Goal: Task Accomplishment & Management: Manage account settings

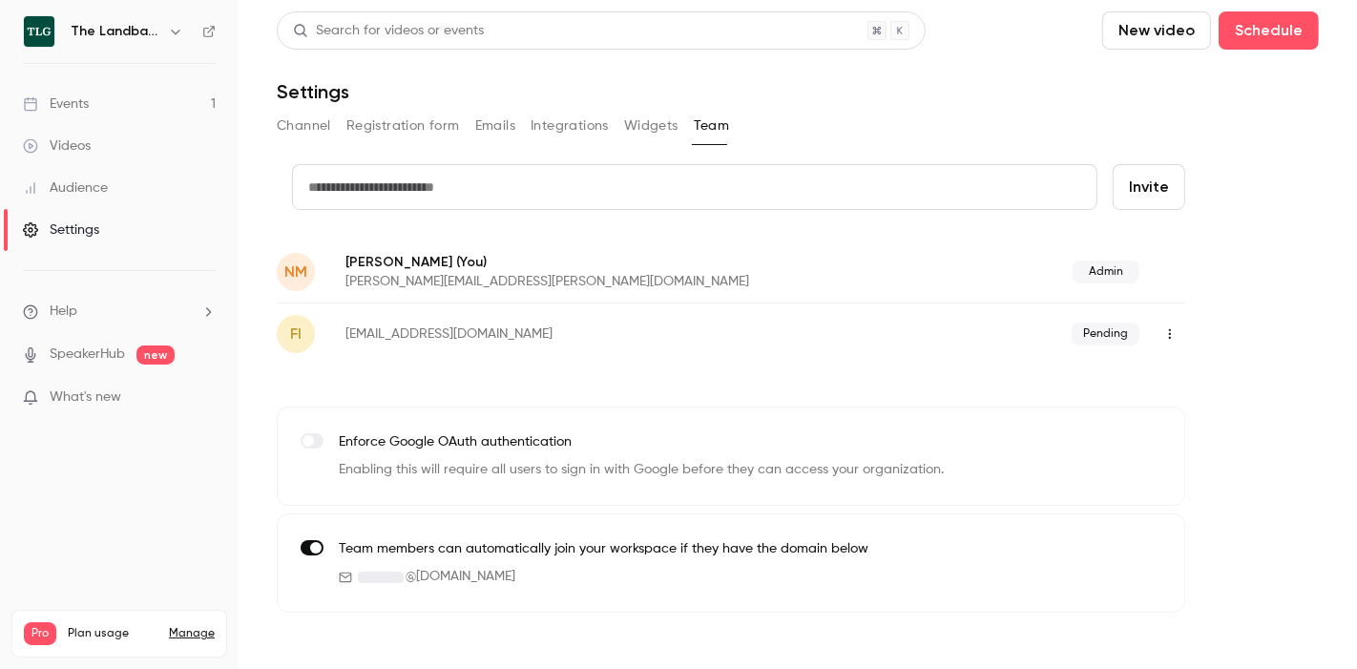
click at [90, 104] on link "Events 1" at bounding box center [119, 104] width 239 height 42
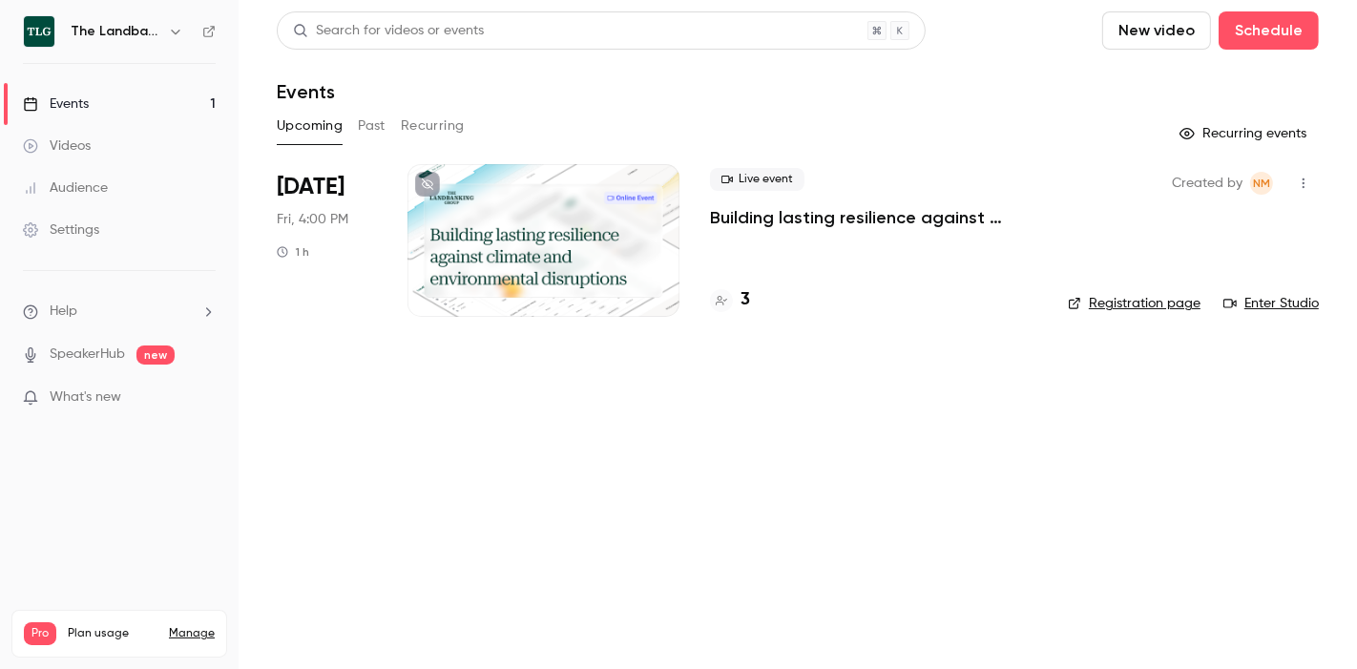
click at [727, 218] on p "Building lasting resilience against climate and environmental disruptions" at bounding box center [873, 217] width 327 height 23
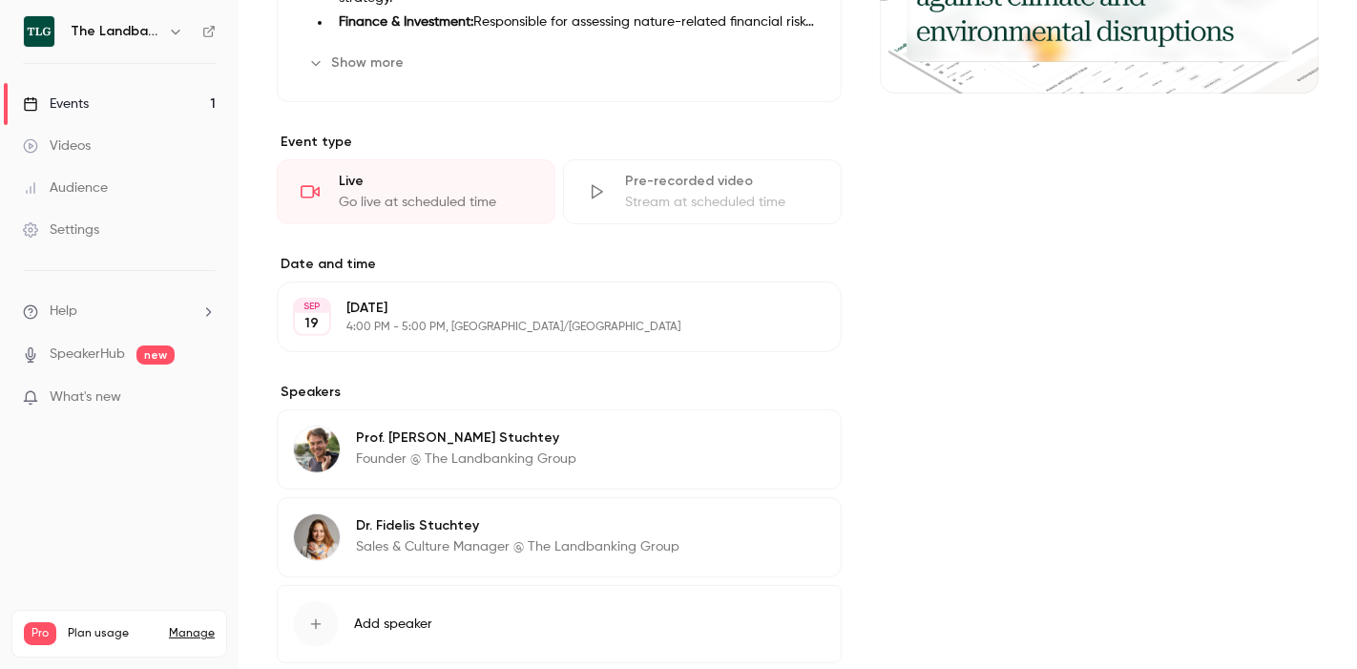
scroll to position [551, 0]
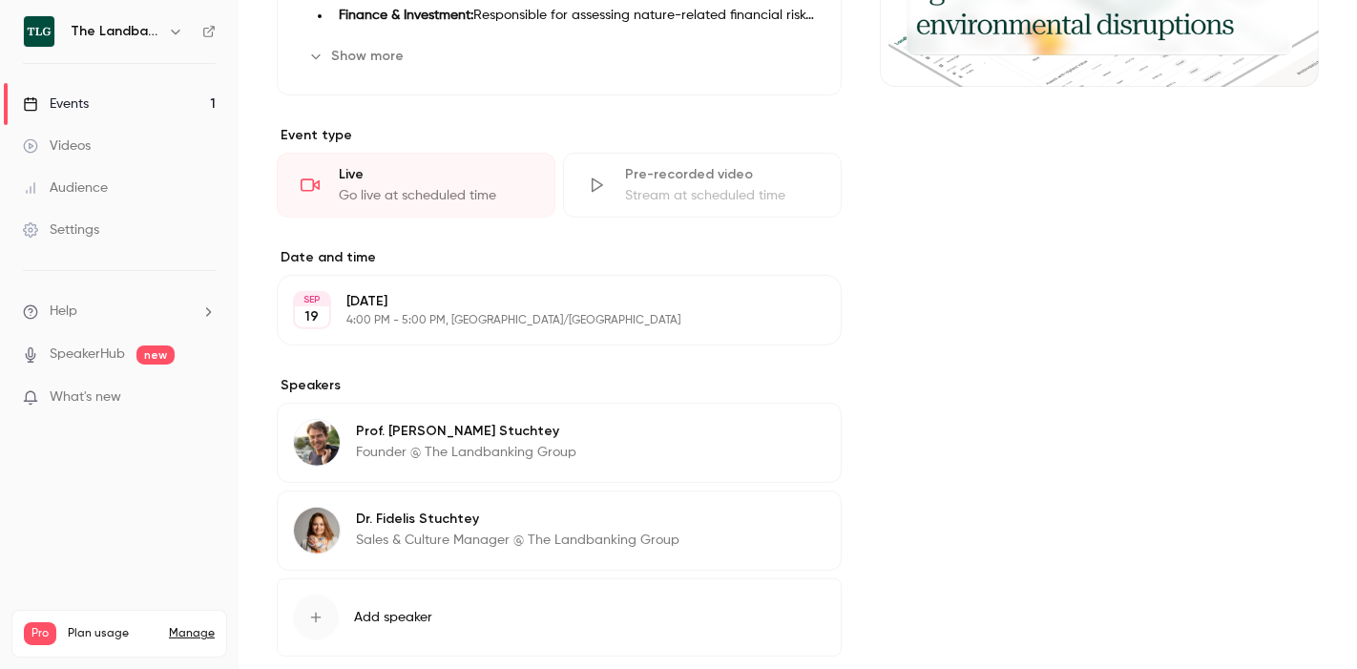
click at [424, 305] on p "[DATE]" at bounding box center [543, 301] width 394 height 19
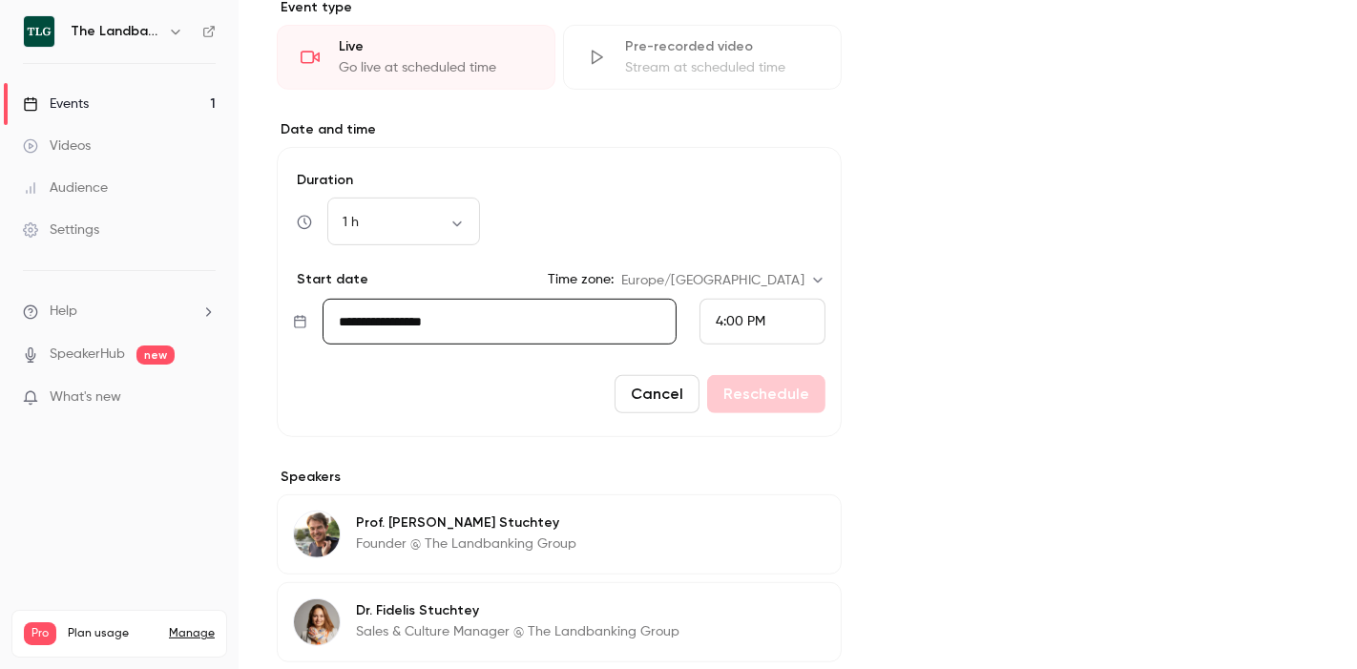
scroll to position [679, 0]
click at [452, 221] on body "The Landbanking Group Events 1 Videos Audience Settings Help SpeakerHub new Wha…" at bounding box center [678, 334] width 1357 height 669
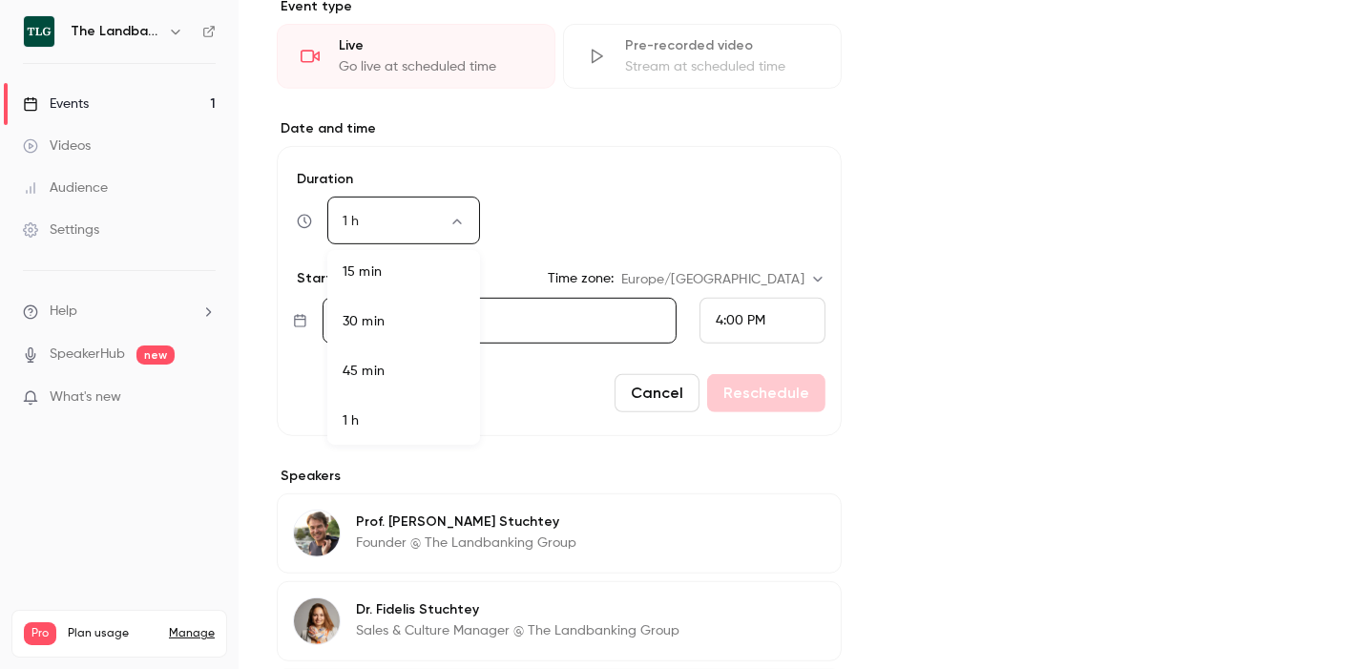
click at [389, 380] on li "45 min" at bounding box center [403, 371] width 153 height 50
type input "**"
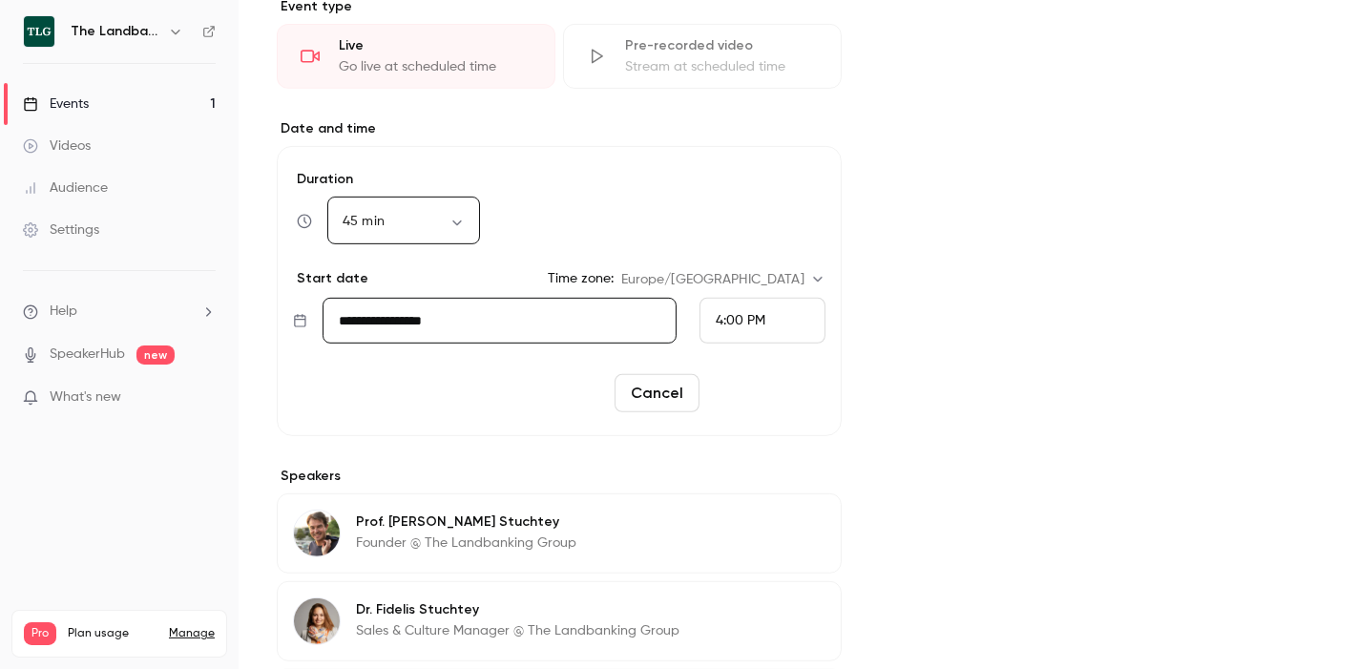
click at [801, 382] on button "Reschedule" at bounding box center [766, 393] width 118 height 38
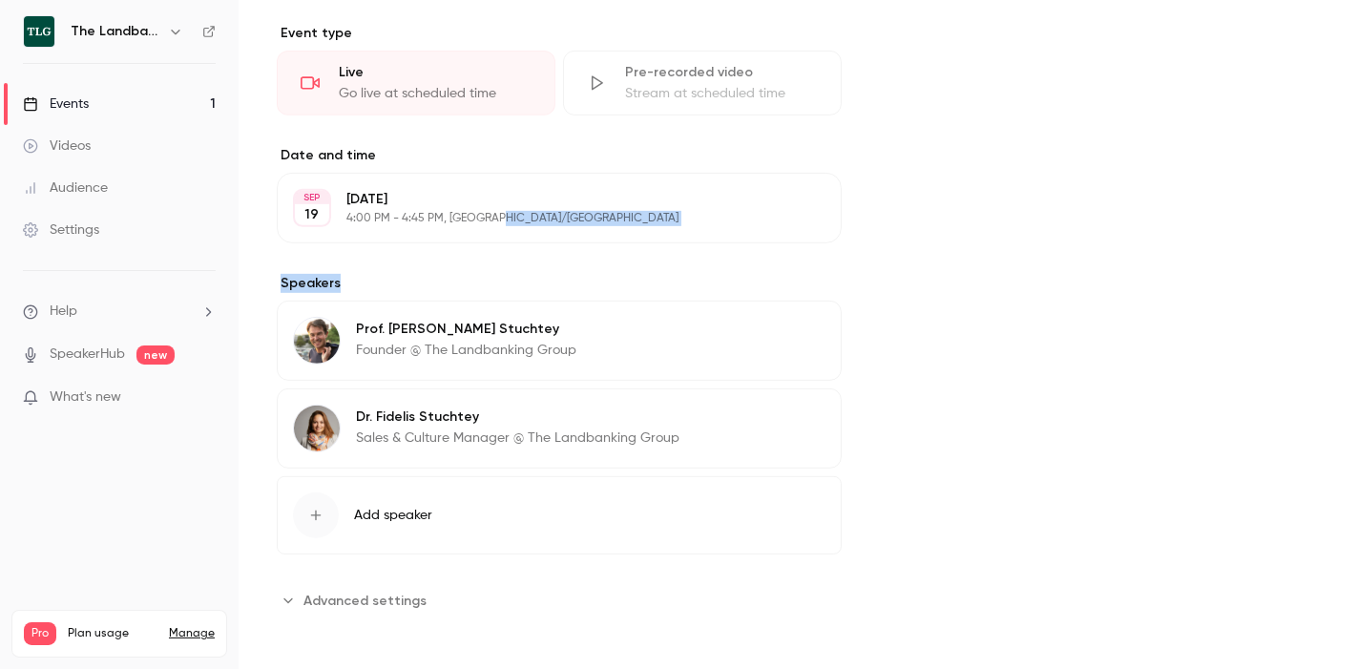
drag, startPoint x: 499, startPoint y: 215, endPoint x: 473, endPoint y: 259, distance: 50.9
click at [473, 259] on div "About Building lasting resilience against climate and environmental disruptions…" at bounding box center [559, 165] width 565 height 902
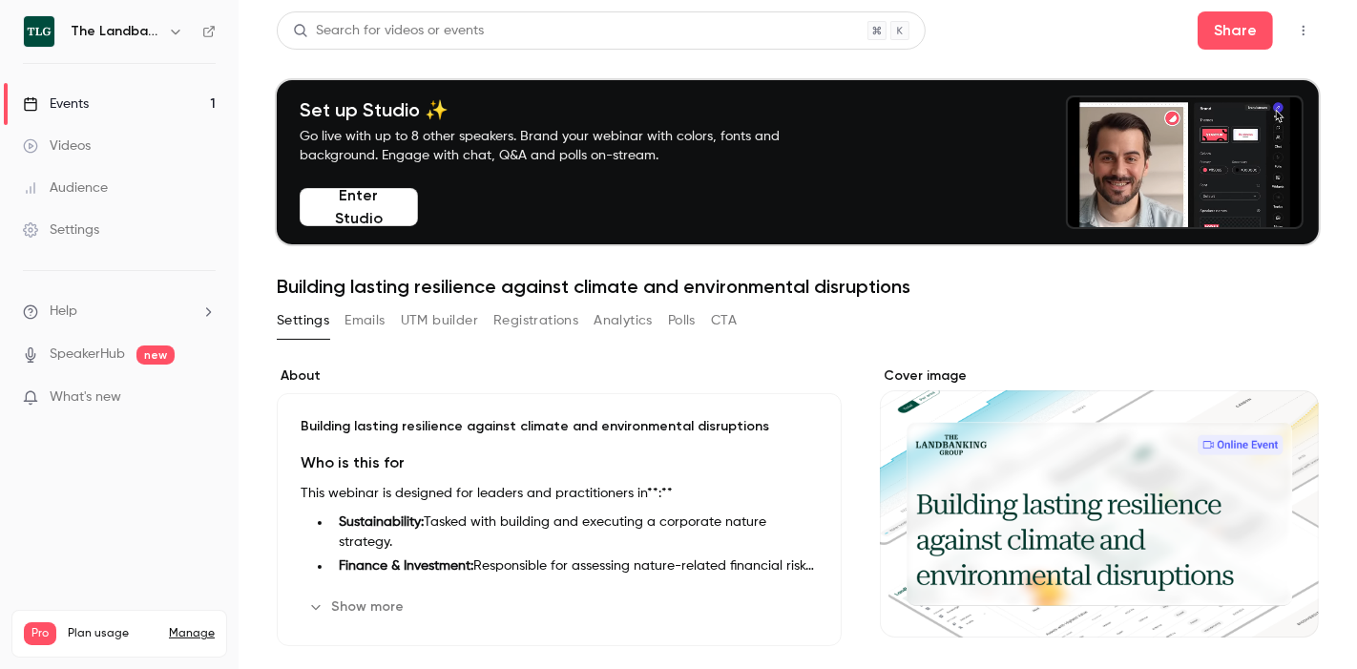
click at [563, 311] on button "Registrations" at bounding box center [535, 320] width 85 height 31
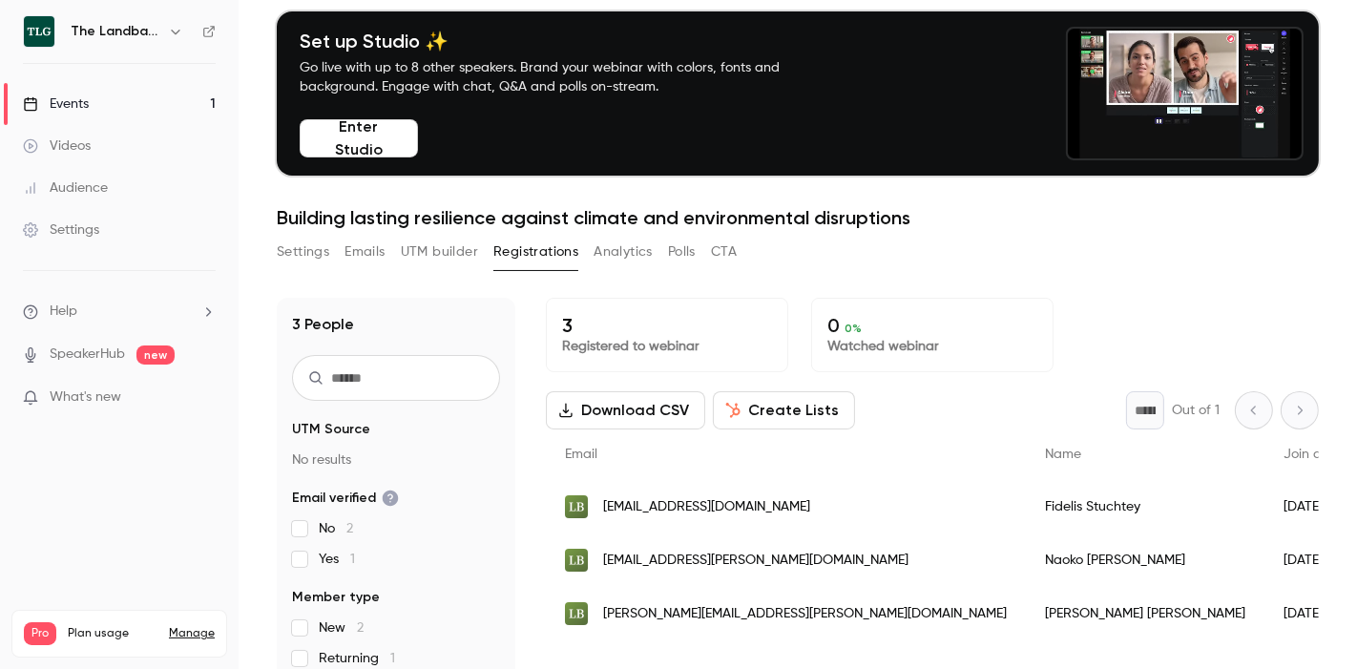
scroll to position [68, 0]
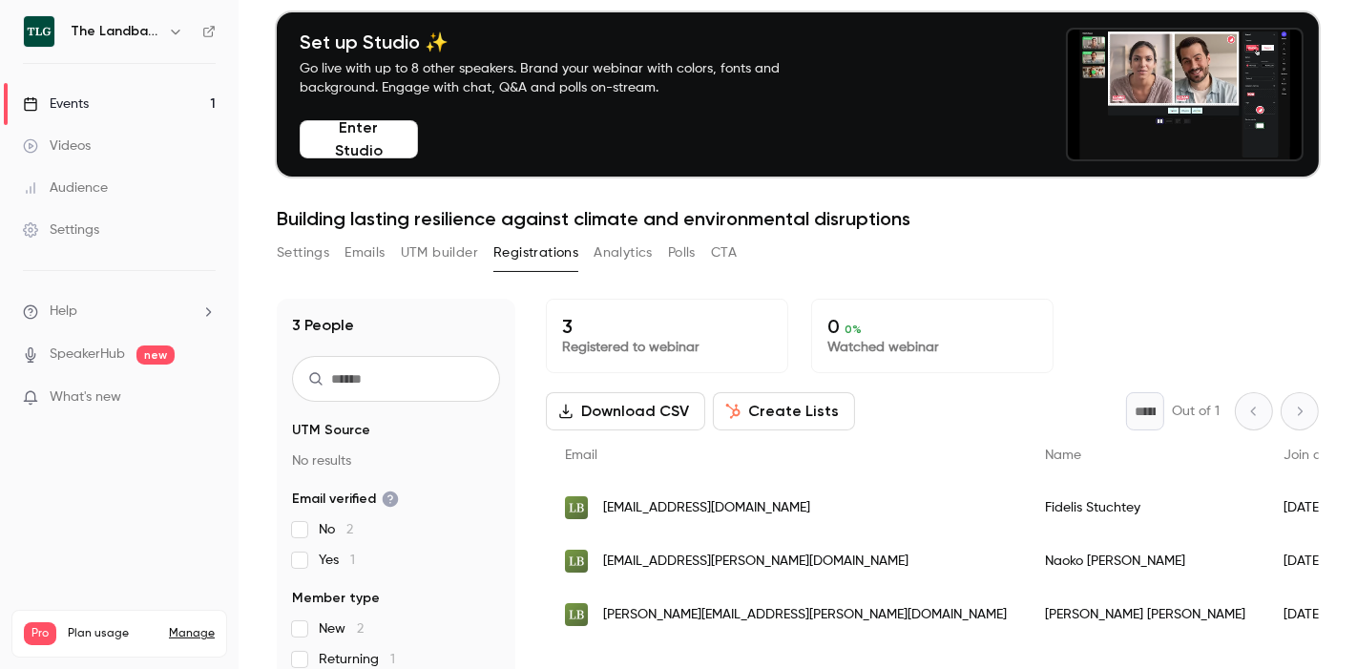
click at [302, 255] on button "Settings" at bounding box center [303, 253] width 52 height 31
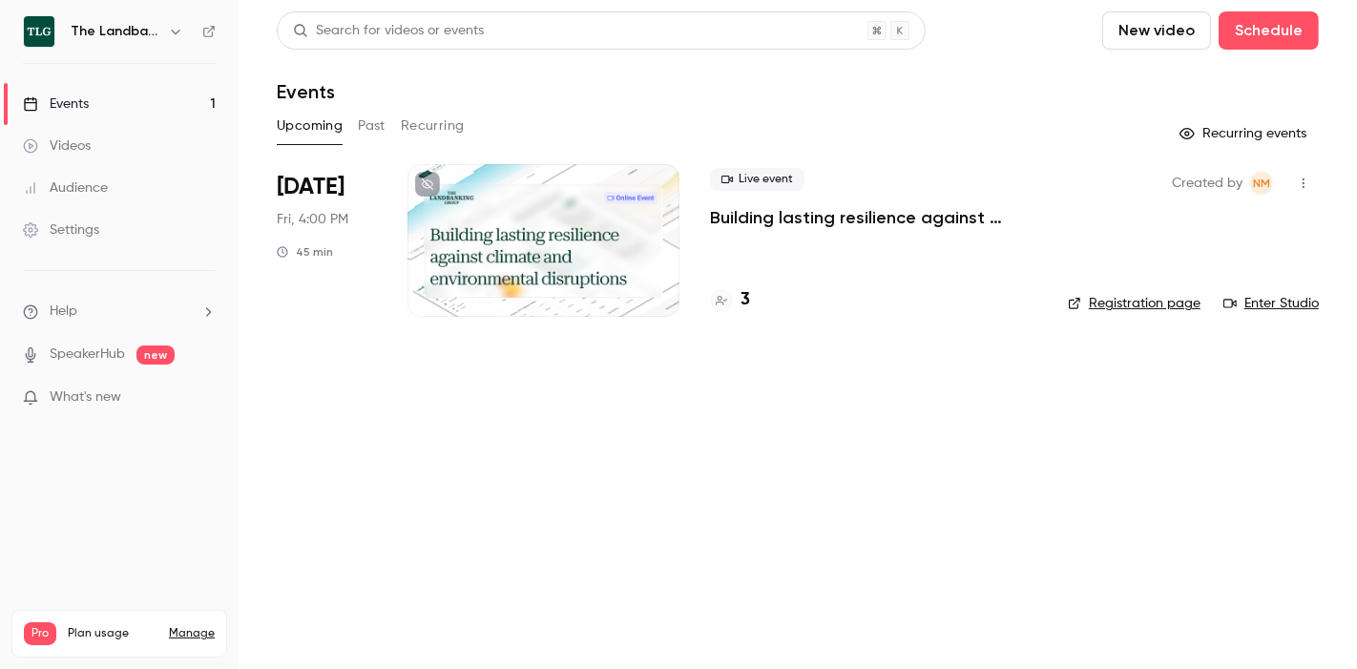
click at [777, 218] on p "Building lasting resilience against climate and environmental disruptions" at bounding box center [873, 217] width 327 height 23
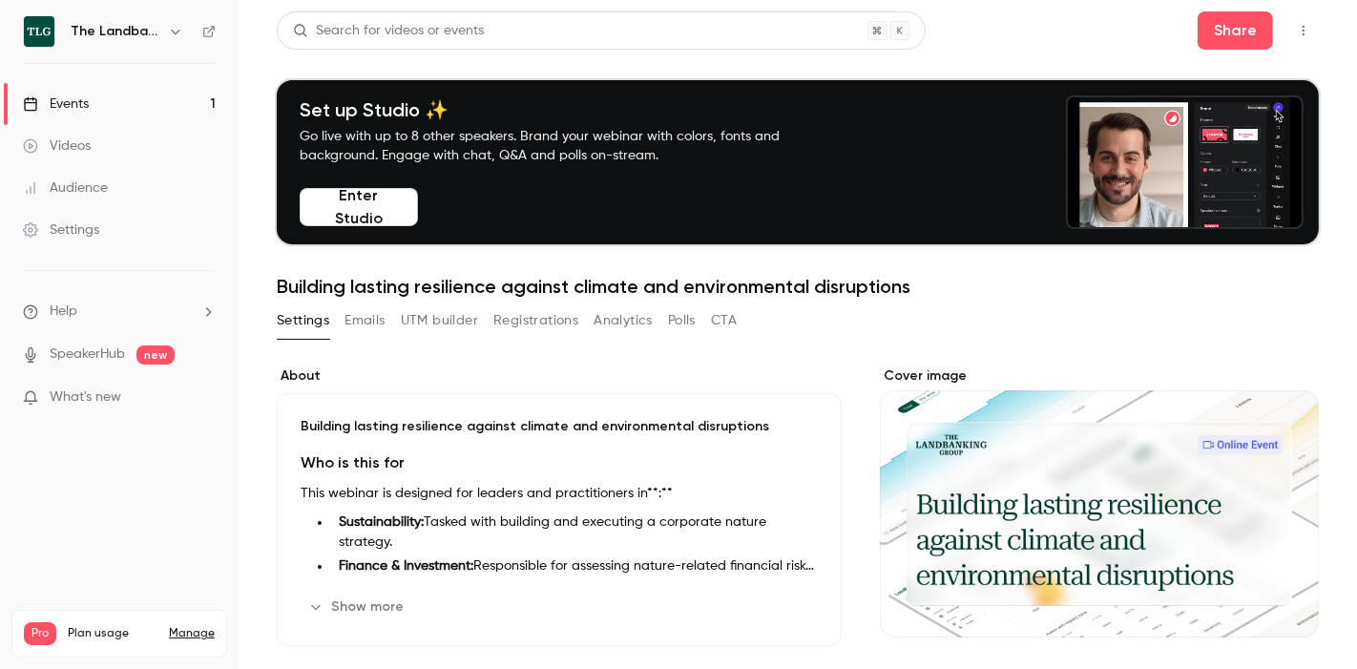
click at [89, 220] on div "Settings" at bounding box center [61, 229] width 76 height 19
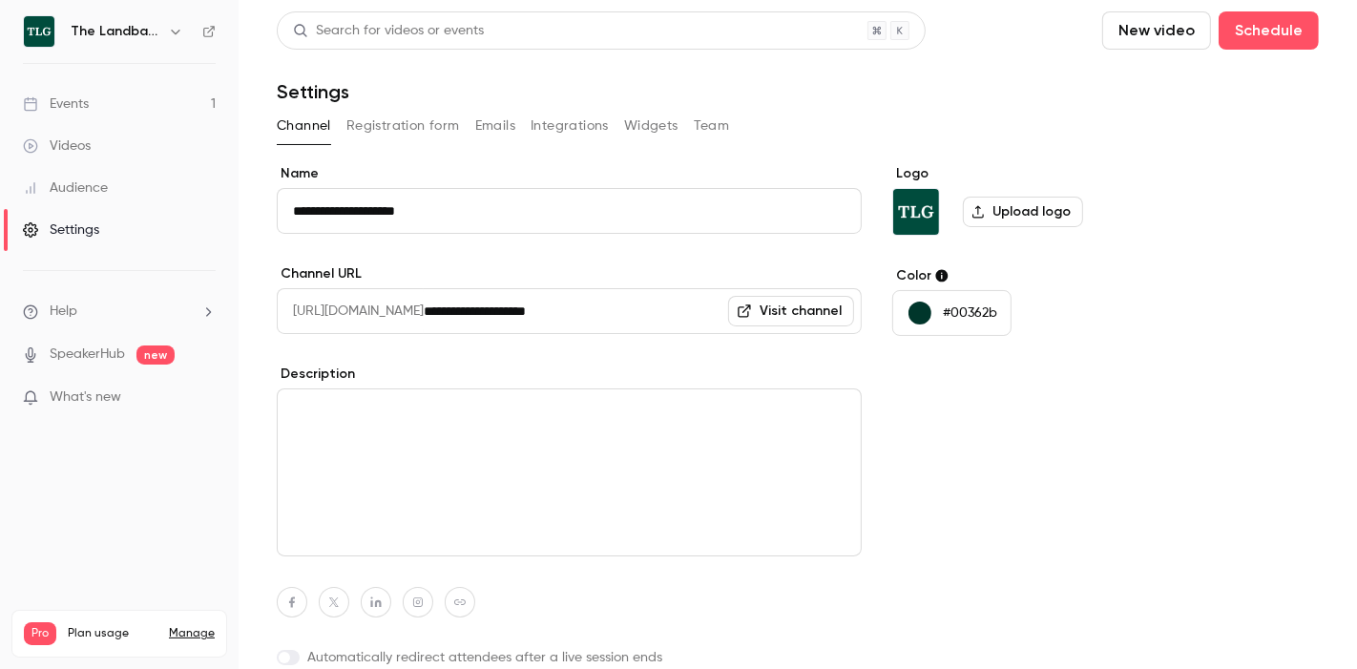
click at [108, 94] on link "Events 1" at bounding box center [119, 104] width 239 height 42
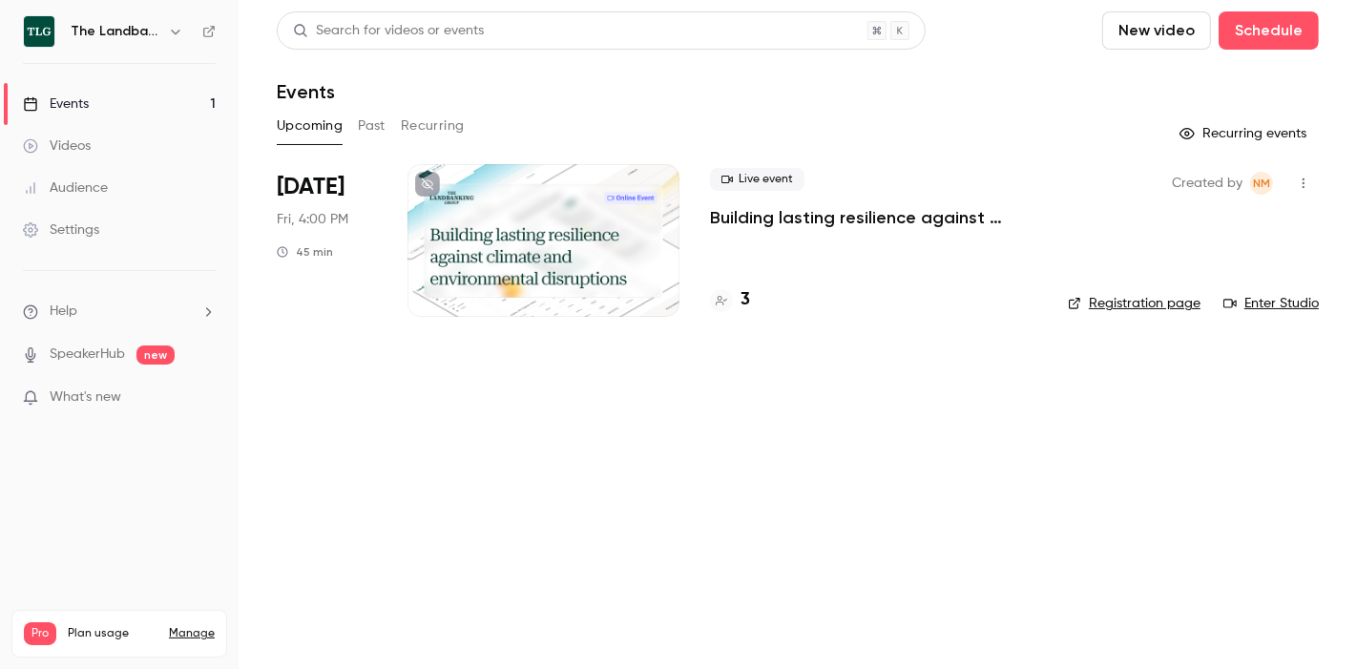
click at [812, 216] on p "Building lasting resilience against climate and environmental disruptions" at bounding box center [873, 217] width 327 height 23
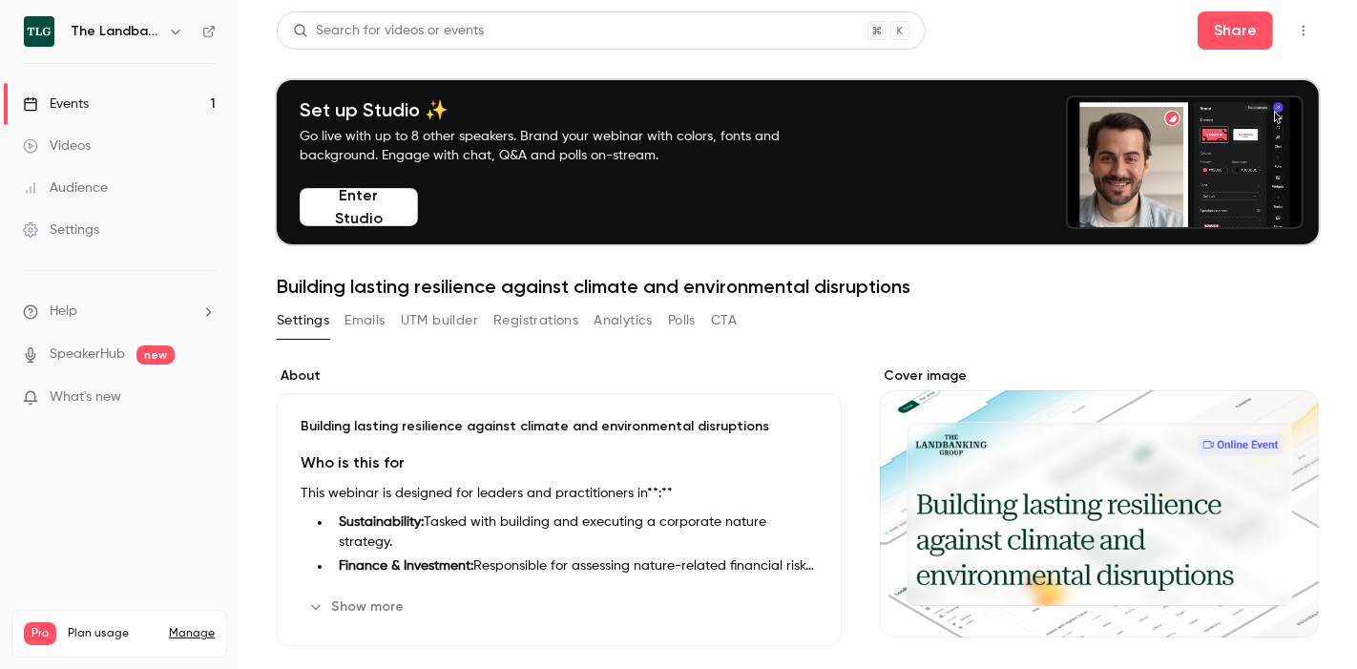
click at [502, 333] on button "Registrations" at bounding box center [535, 320] width 85 height 31
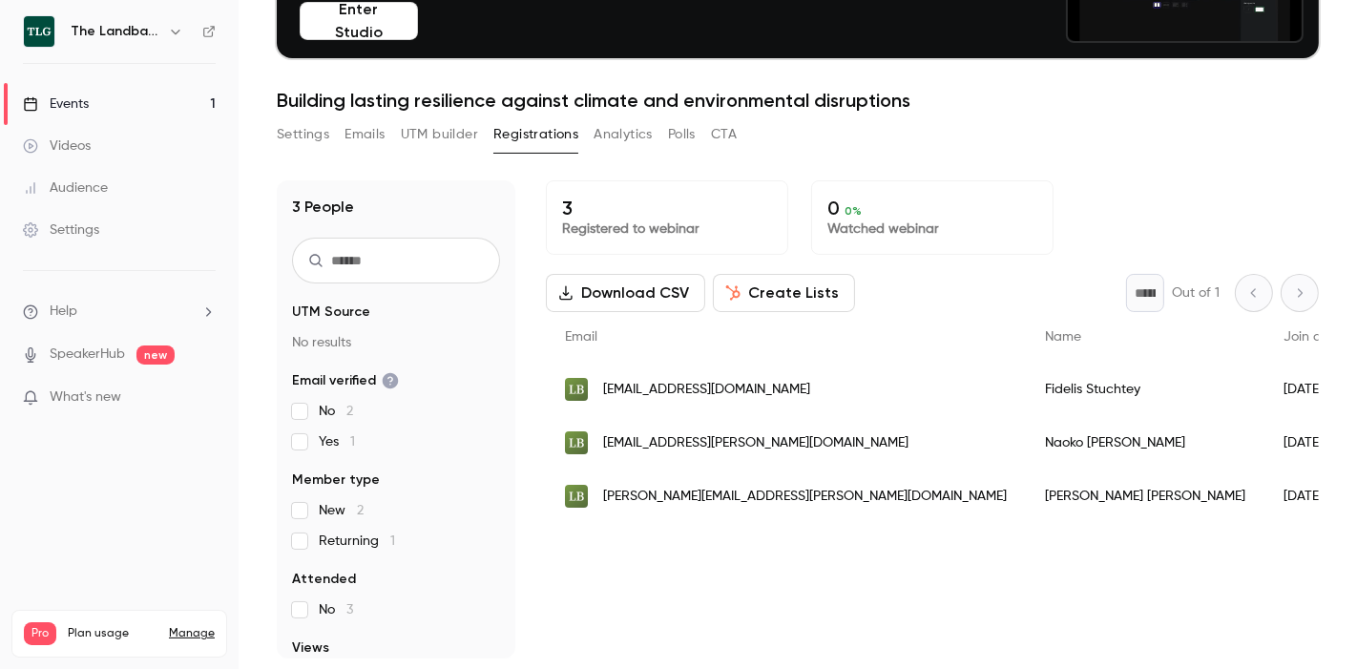
scroll to position [113, 0]
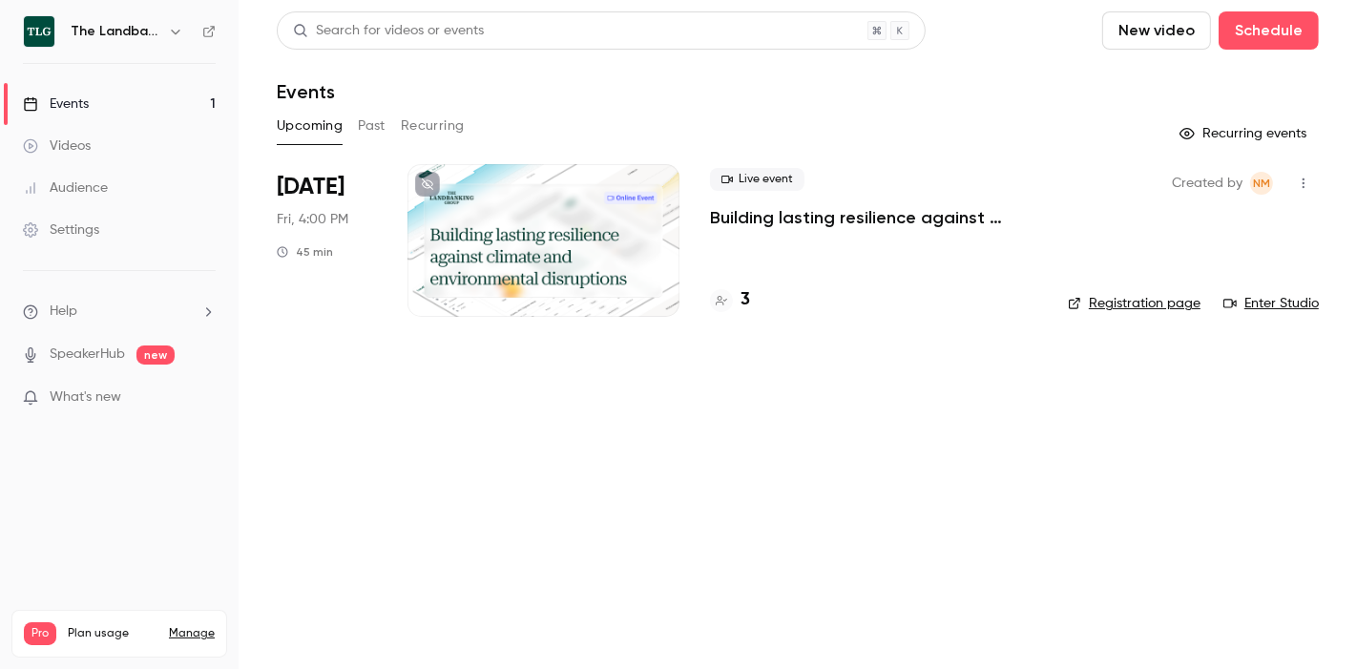
click at [850, 277] on div "Live event Building lasting resilience against climate and environmental disrup…" at bounding box center [873, 240] width 327 height 153
click at [753, 214] on p "Building lasting resilience against climate and environmental disruptions" at bounding box center [873, 217] width 327 height 23
click at [427, 180] on icon at bounding box center [427, 183] width 11 height 11
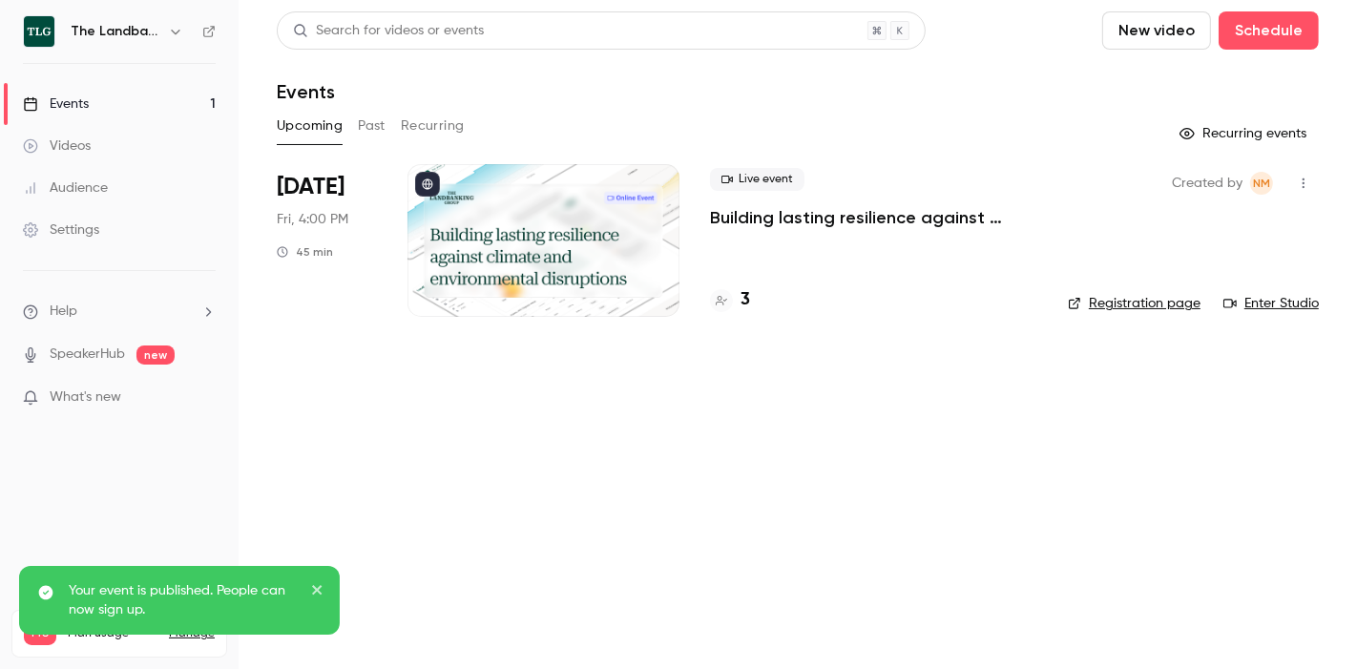
click at [821, 217] on p "Building lasting resilience against climate and environmental disruptions" at bounding box center [873, 217] width 327 height 23
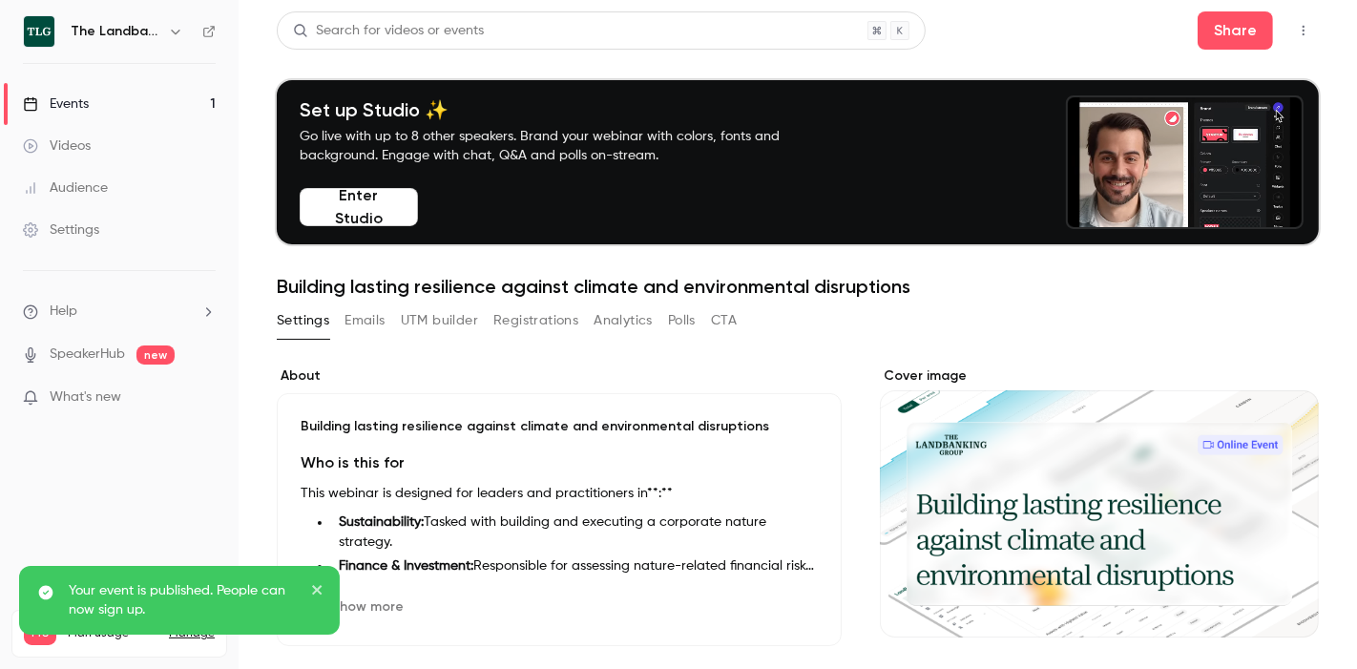
click at [529, 330] on button "Registrations" at bounding box center [535, 320] width 85 height 31
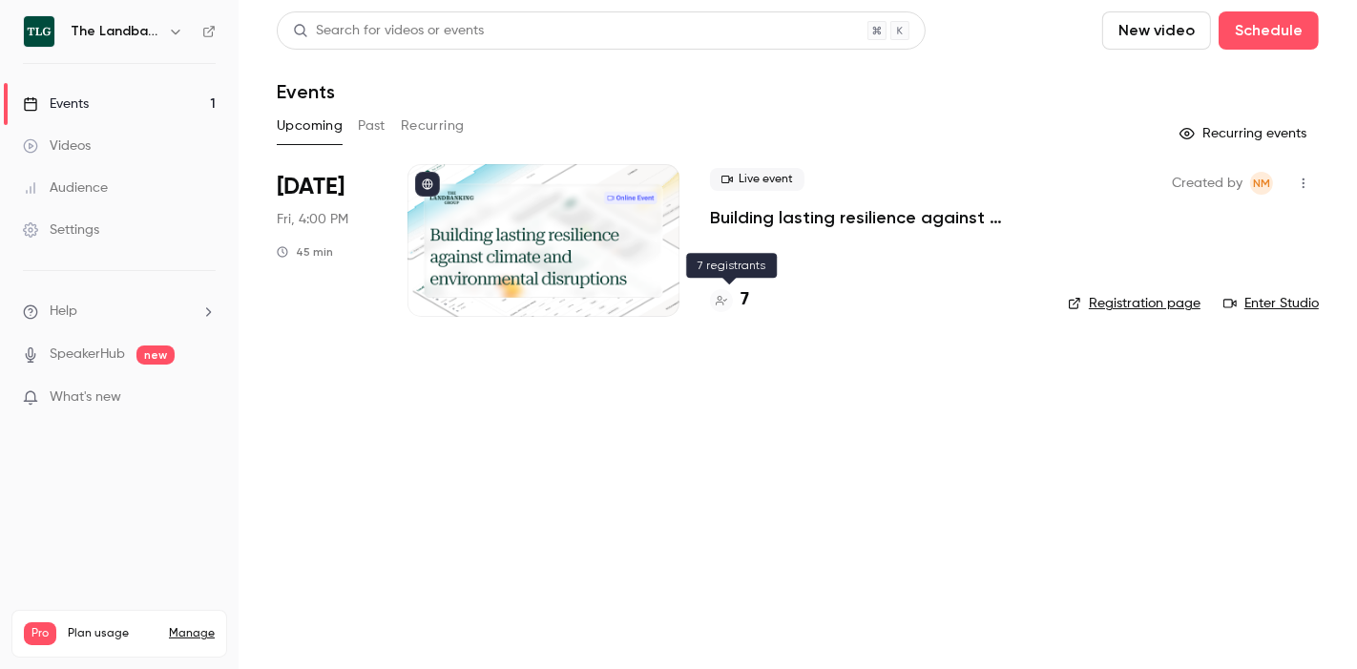
click at [743, 301] on h4 "7" at bounding box center [744, 300] width 9 height 26
click at [740, 301] on h4 "7" at bounding box center [744, 300] width 9 height 26
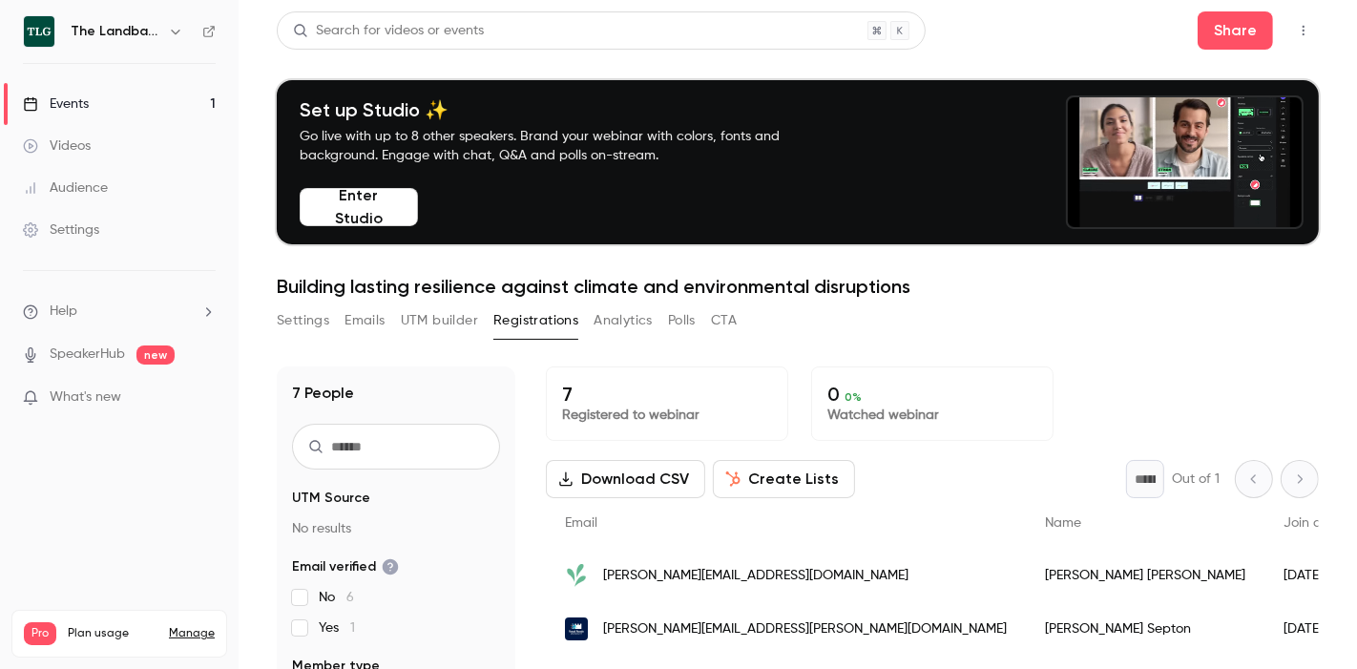
click at [1333, 425] on main "Search for videos or events Share Set up Studio ✨ Go live with up to 8 other sp…" at bounding box center [798, 334] width 1118 height 669
